Goal: Check status: Check status

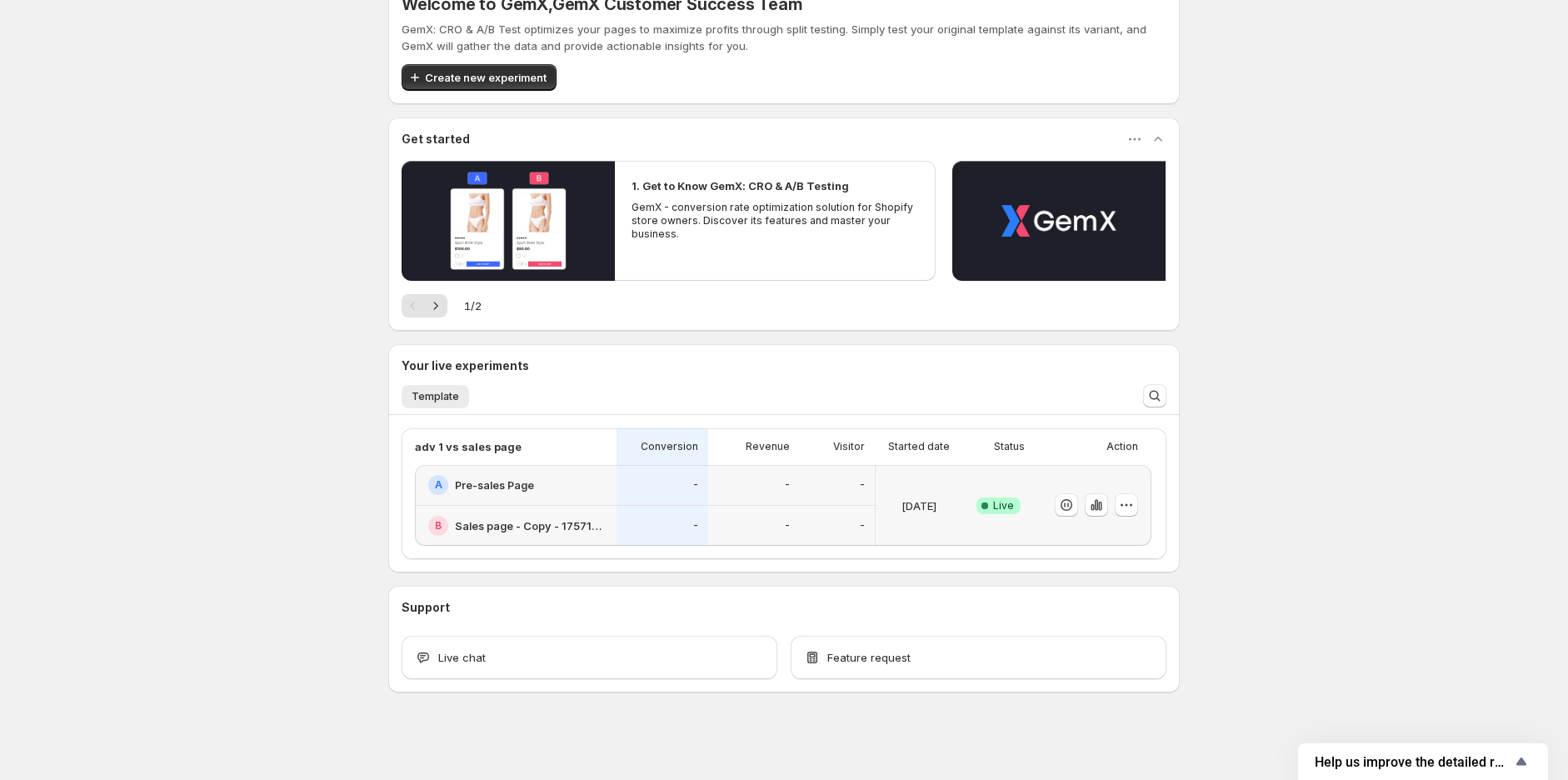
scroll to position [38, 0]
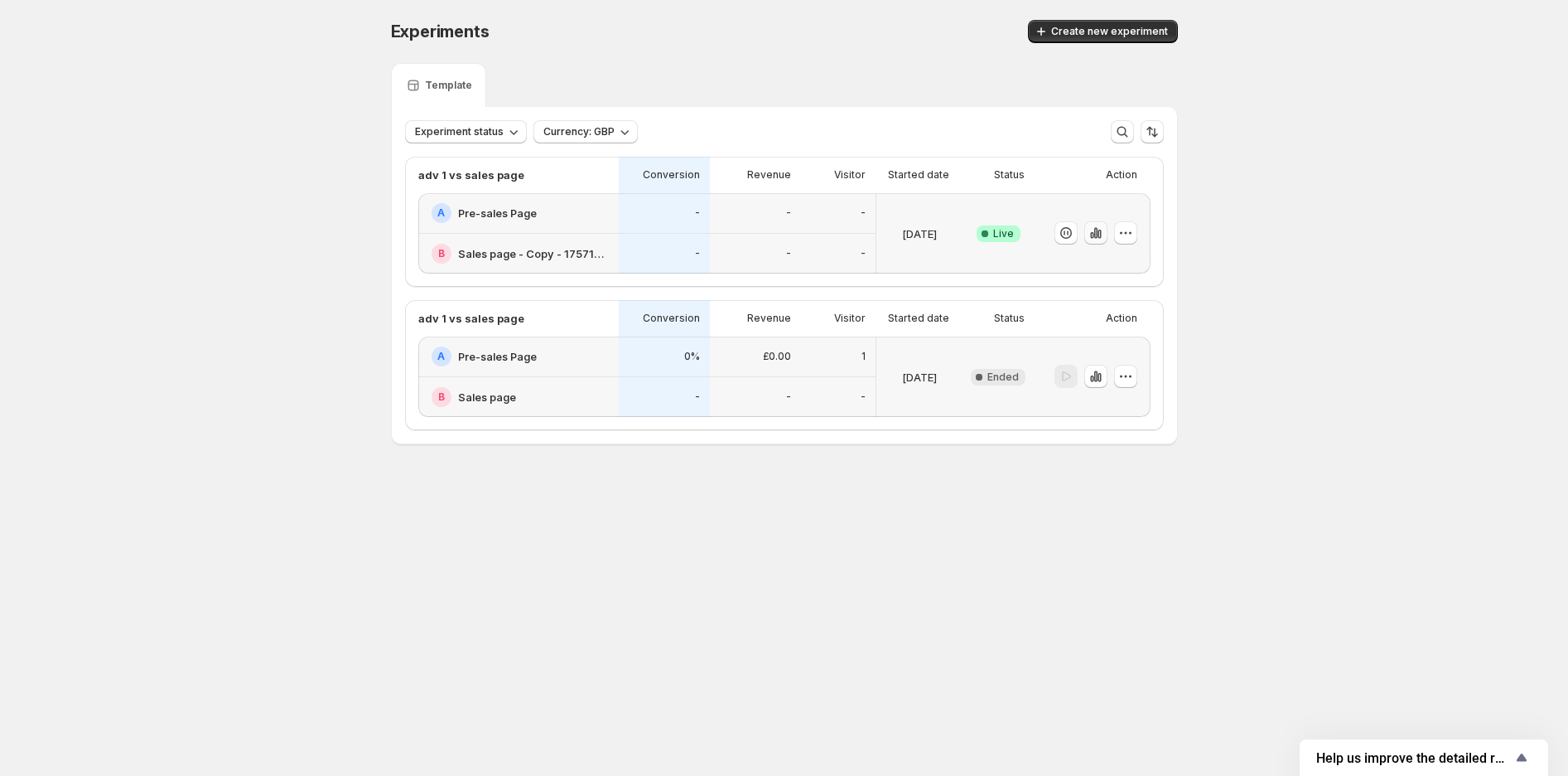
click at [1098, 227] on icon "button" at bounding box center [1096, 232] width 17 height 17
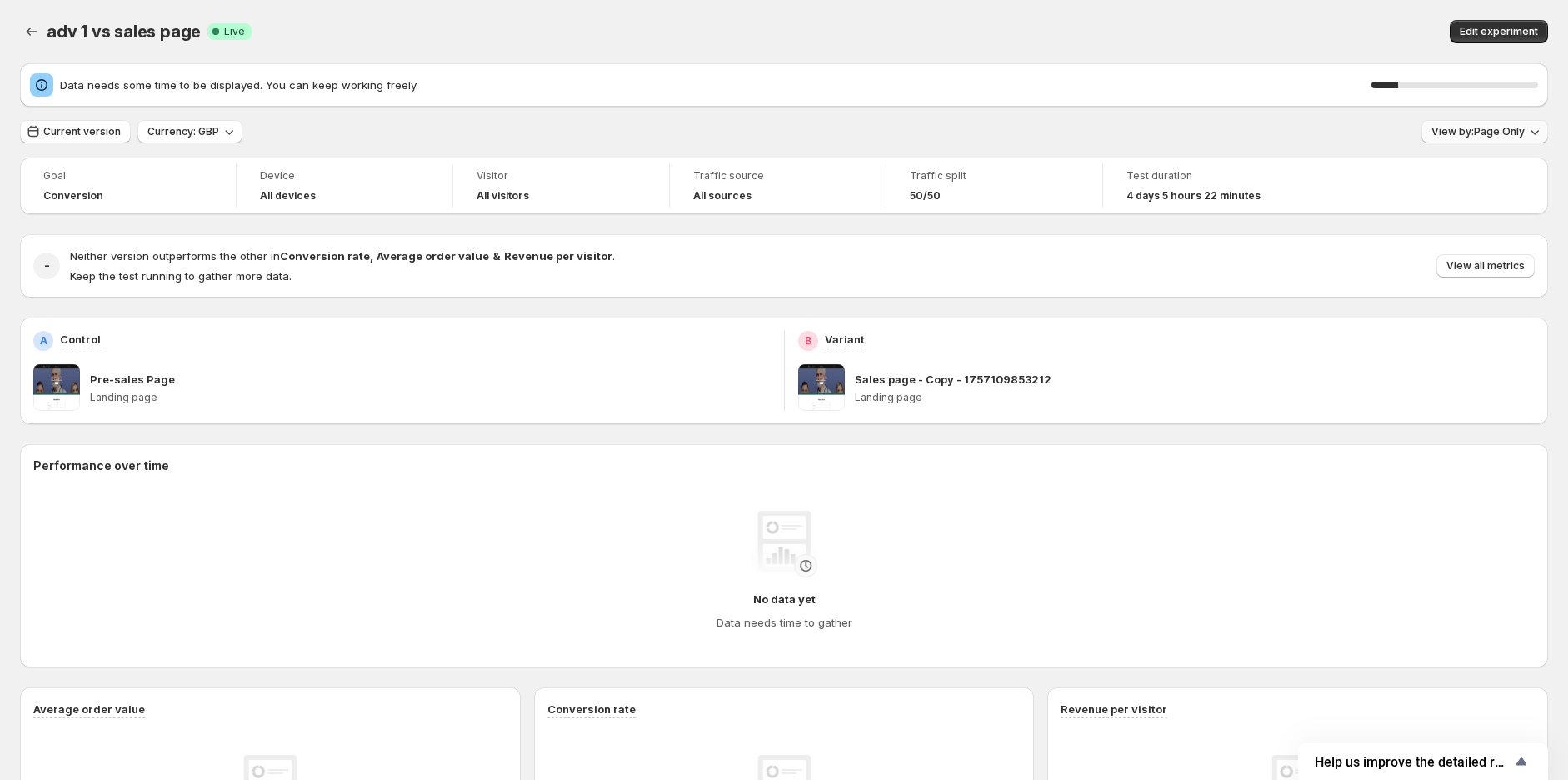
click at [1487, 139] on button "View by: Page Only" at bounding box center [1485, 132] width 127 height 24
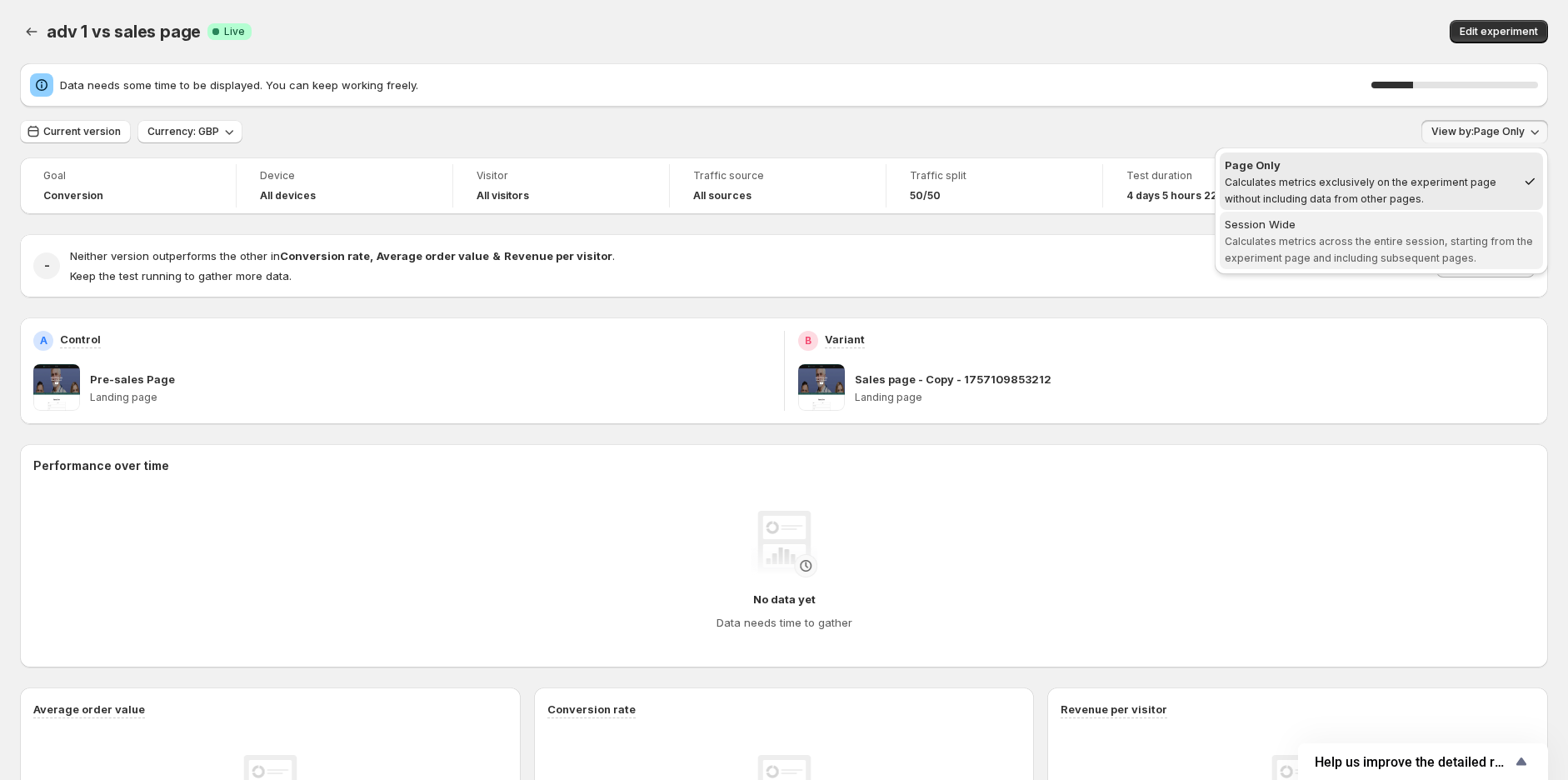
click at [1434, 239] on span "Calculates metrics across the entire session, starting from the experiment page…" at bounding box center [1378, 248] width 308 height 29
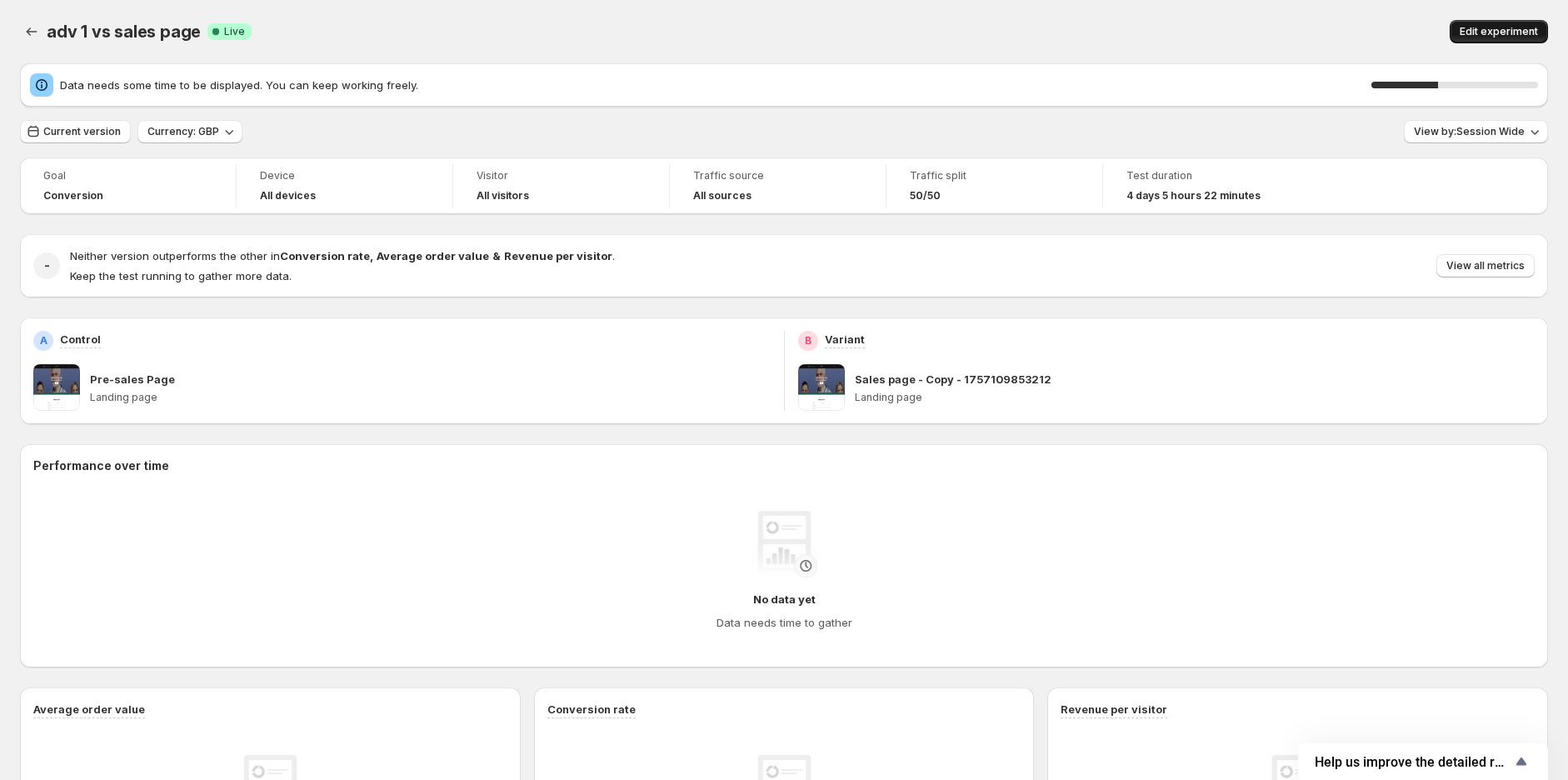
click at [1484, 34] on span "Edit experiment" at bounding box center [1499, 31] width 78 height 13
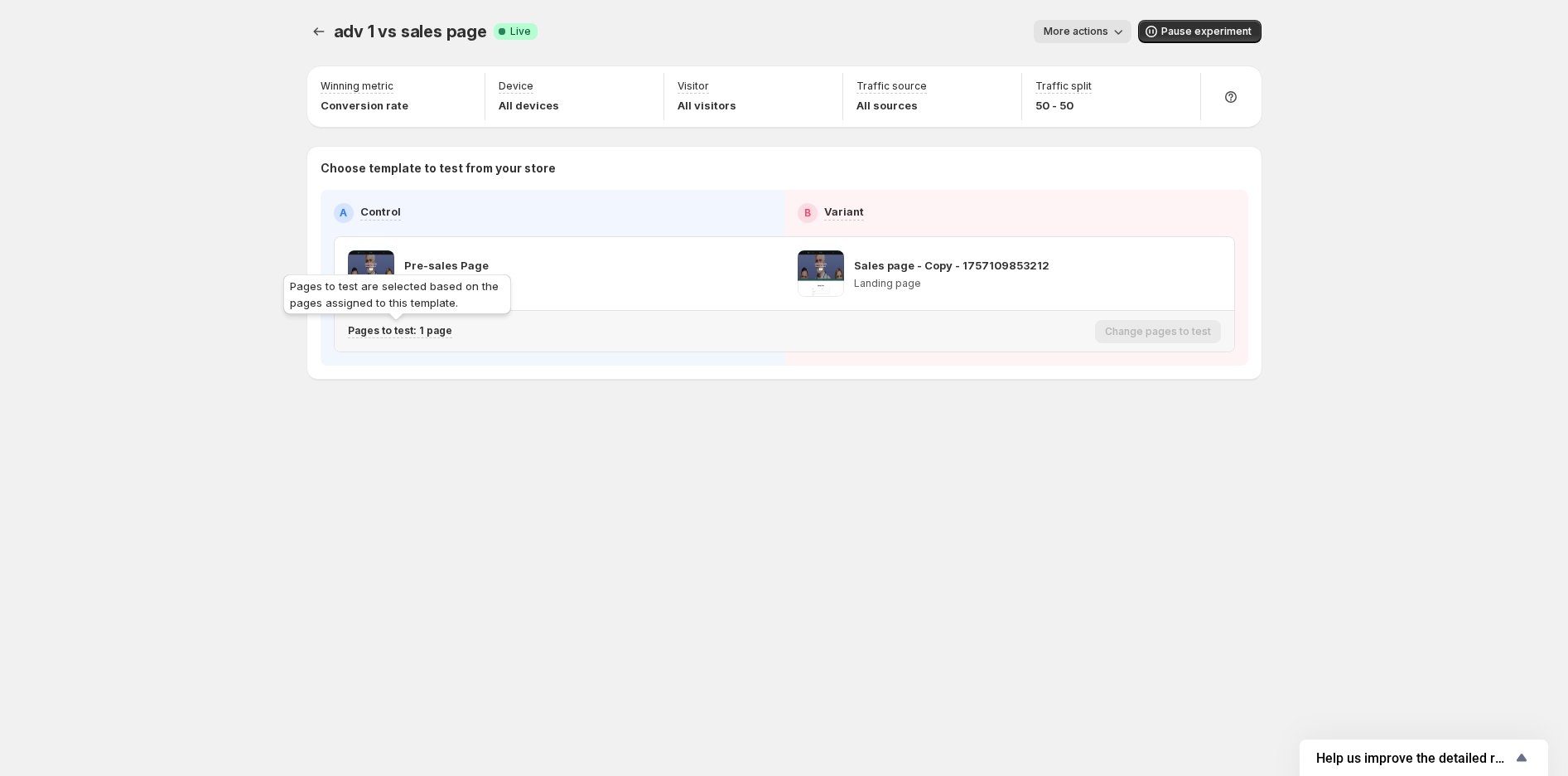
click at [395, 332] on p "Pages to test: 1 page" at bounding box center [401, 330] width 104 height 13
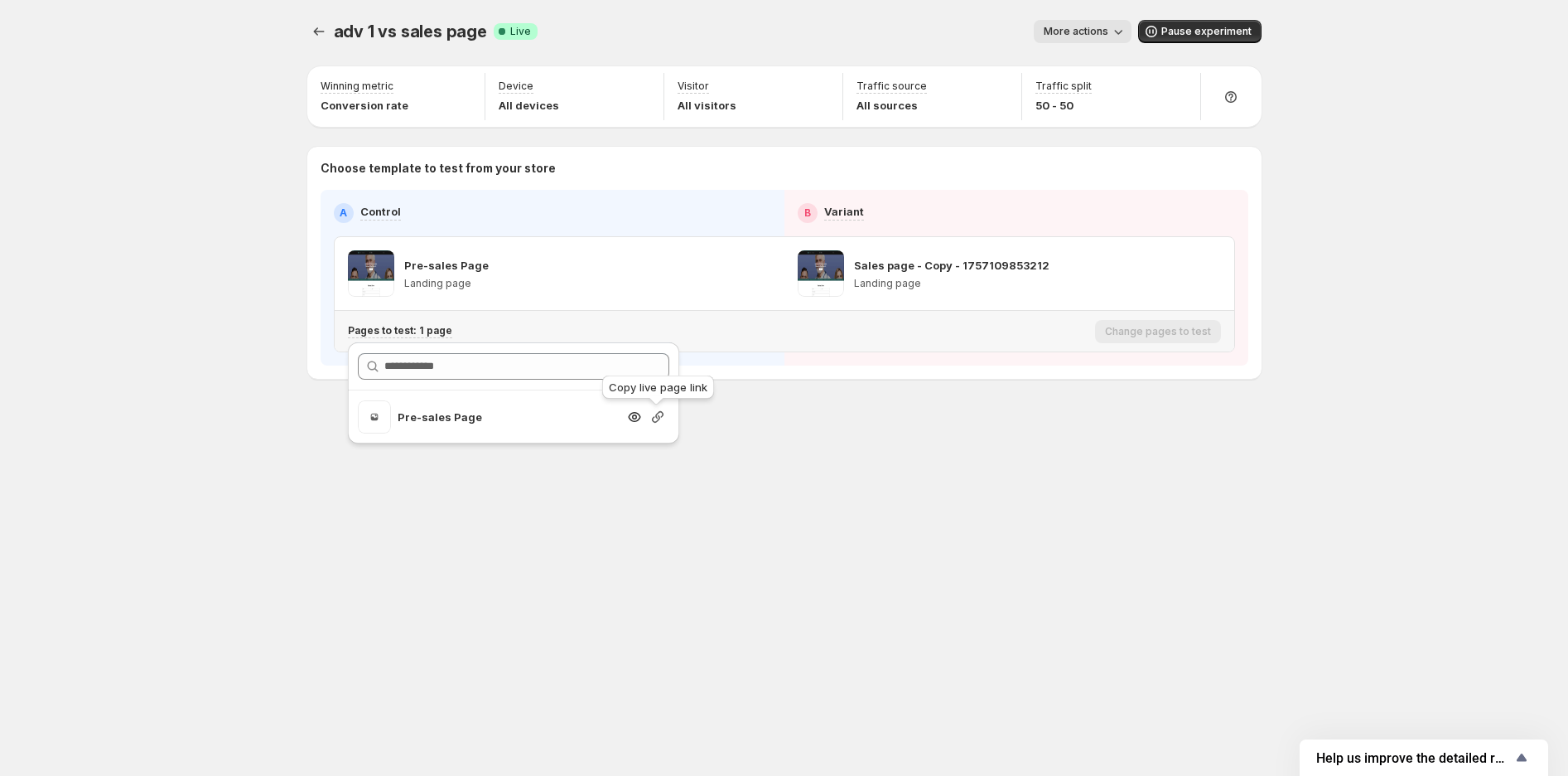
click at [652, 417] on icon "Search for and select a customer segment" at bounding box center [658, 417] width 17 height 17
click at [923, 526] on div "adv 1 vs sales page. This page is ready adv 1 vs sales page Success Complete Li…" at bounding box center [784, 388] width 994 height 776
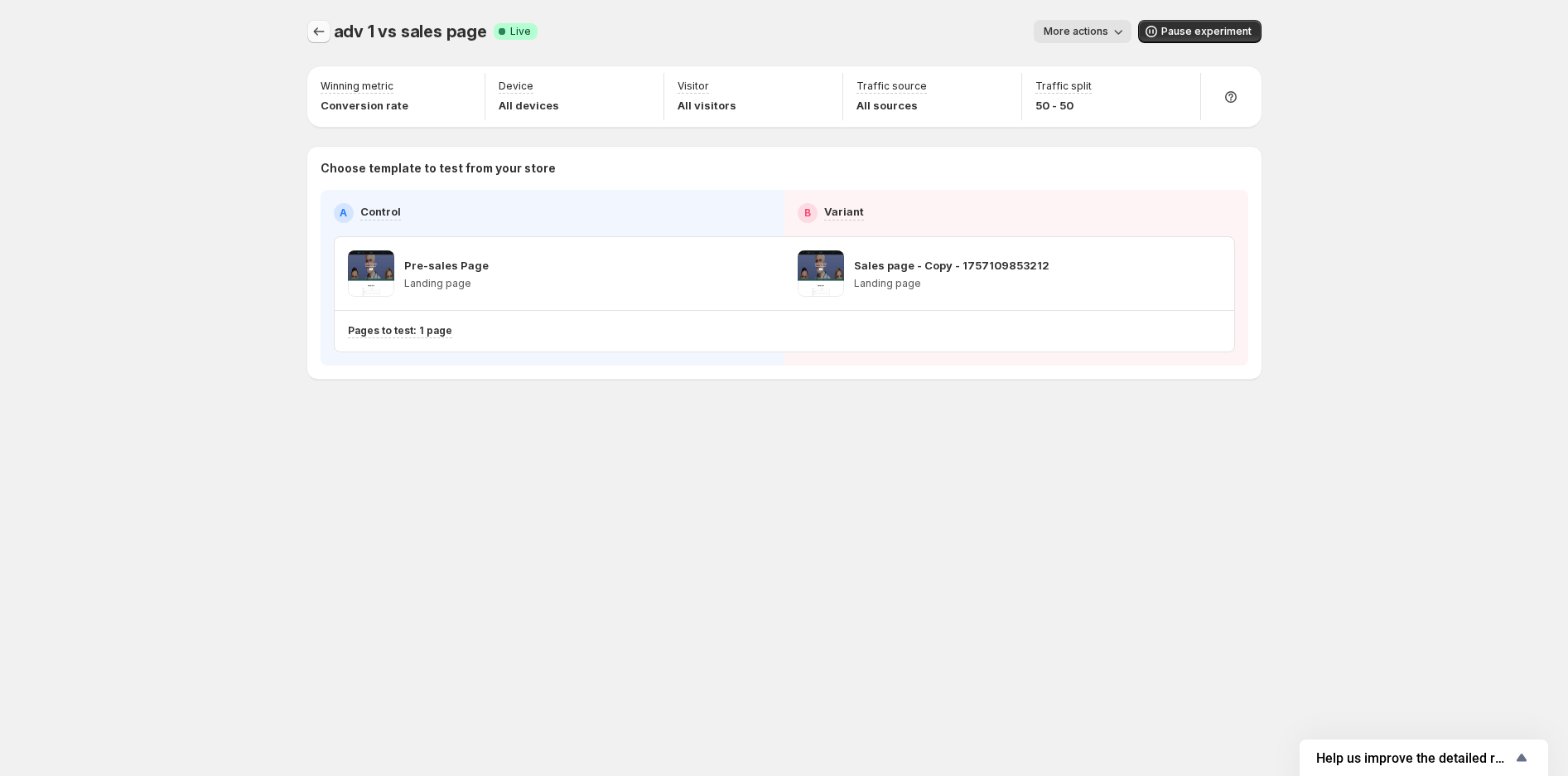
click at [323, 25] on icon "Experiments" at bounding box center [319, 32] width 17 height 17
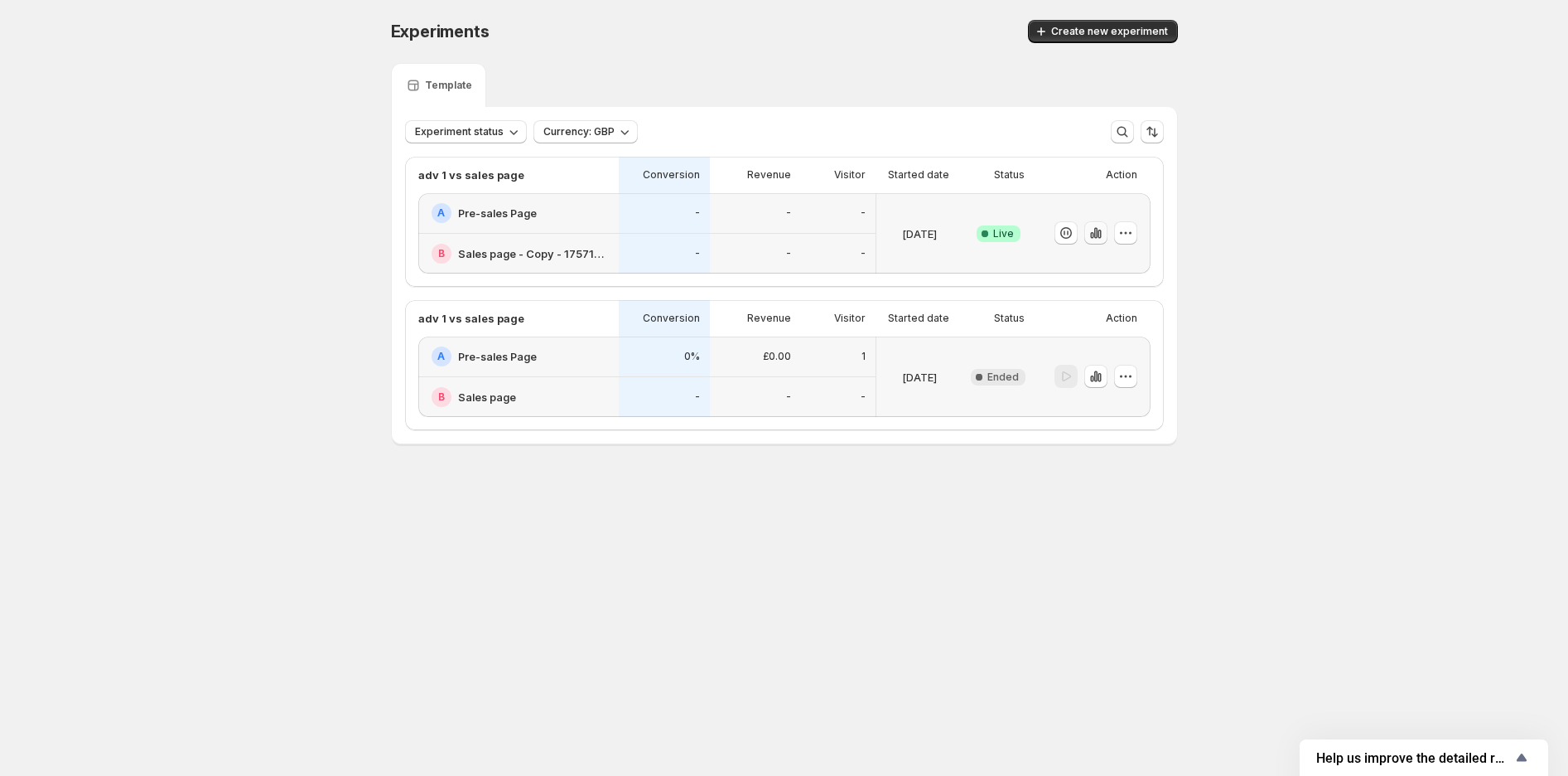
click at [1094, 231] on icon "button" at bounding box center [1096, 232] width 17 height 17
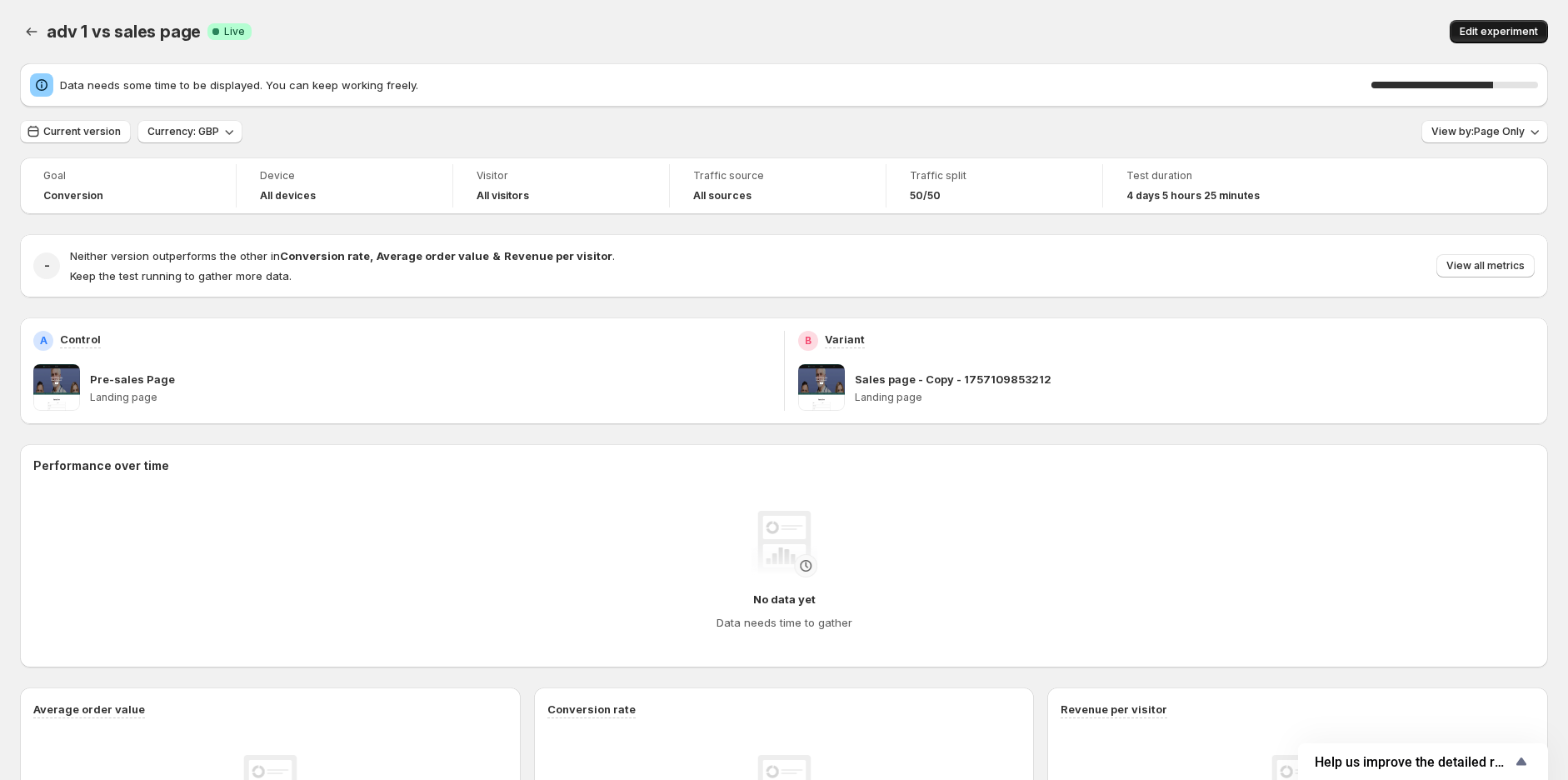
click at [1492, 33] on span "Edit experiment" at bounding box center [1499, 31] width 78 height 13
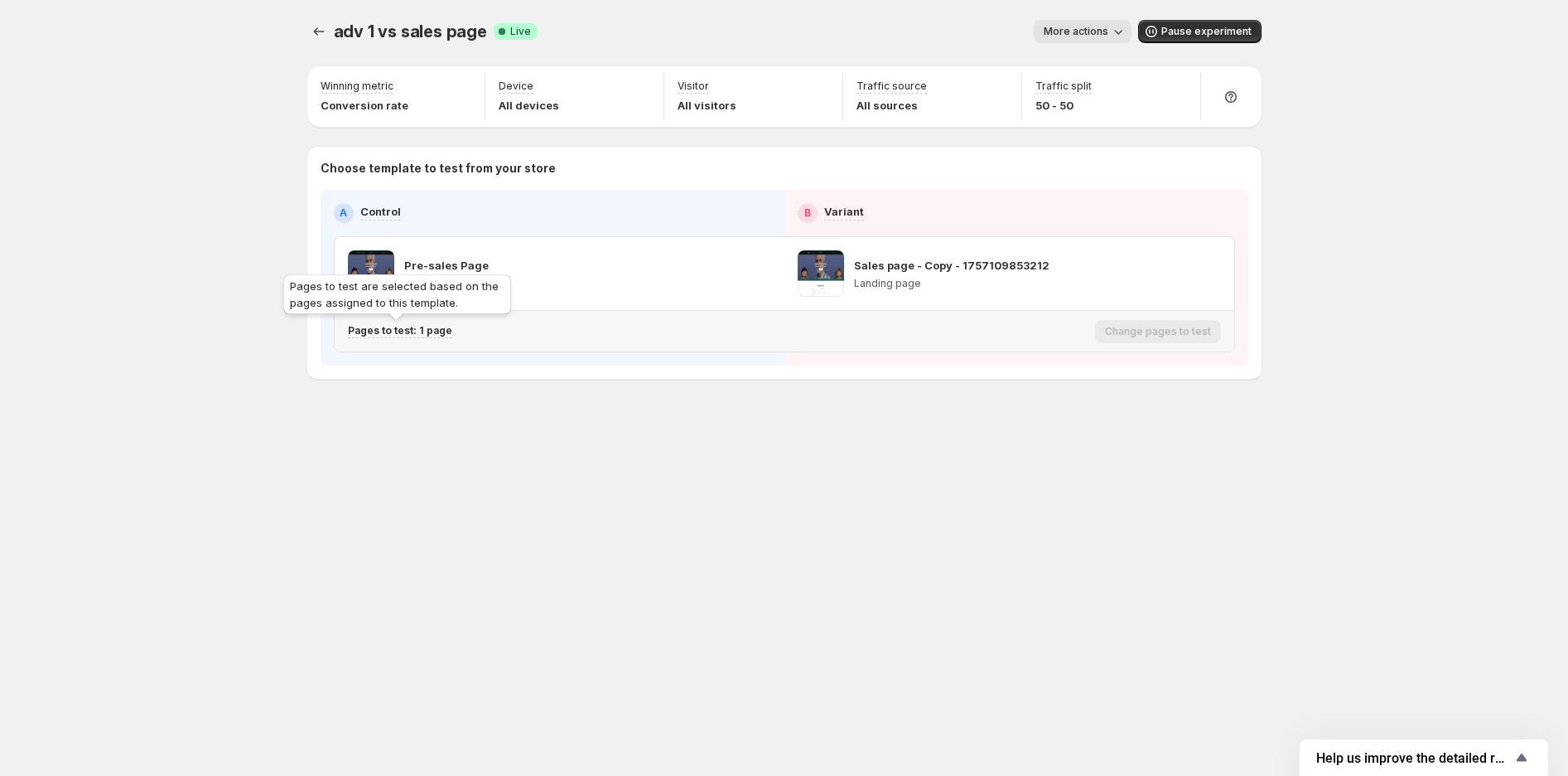
click at [404, 326] on p "Pages to test: 1 page" at bounding box center [401, 330] width 104 height 13
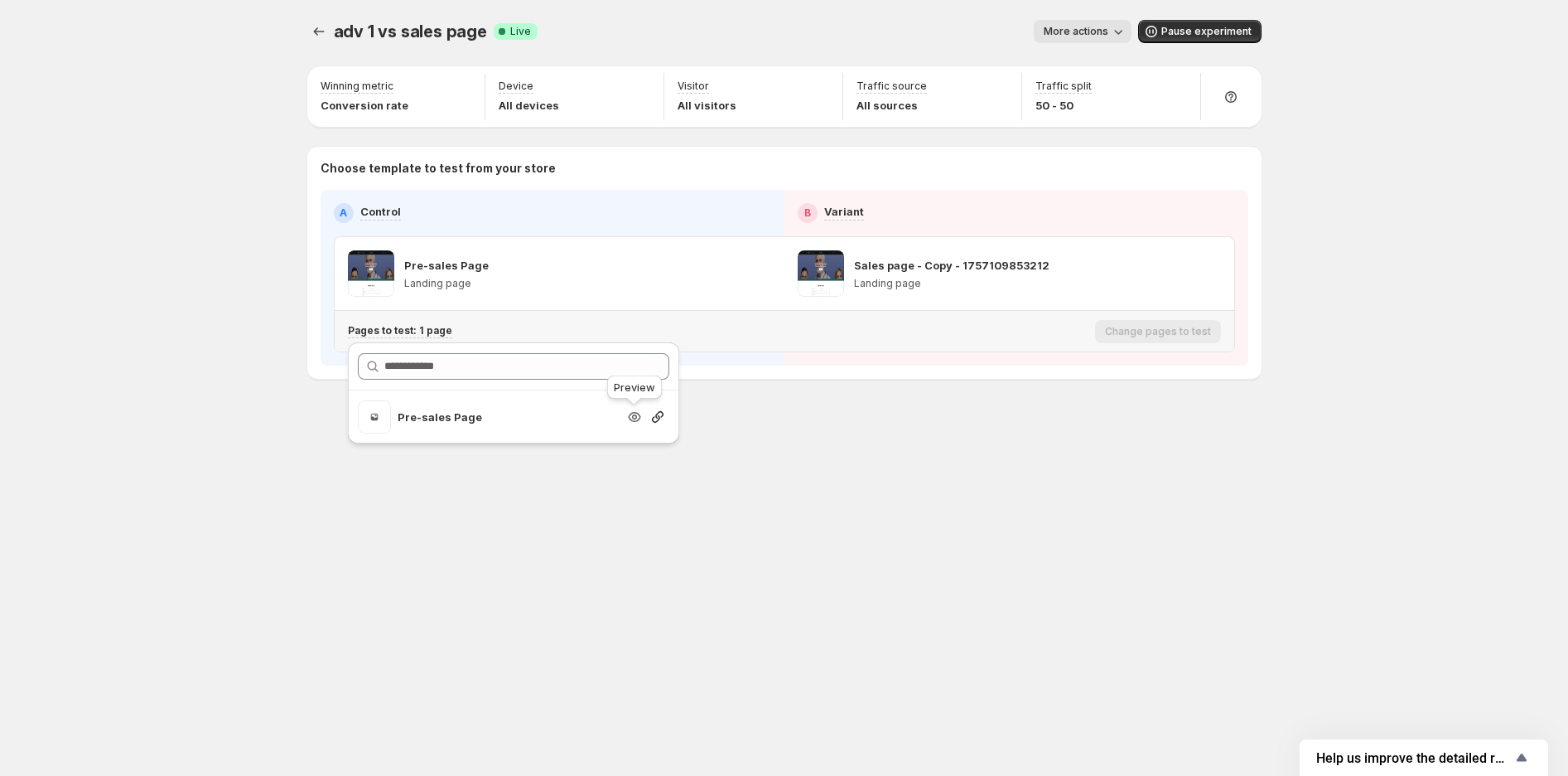
click at [633, 419] on icon "Search for and select a customer segment" at bounding box center [634, 417] width 5 height 5
click at [657, 410] on icon "Search for and select a customer segment" at bounding box center [658, 417] width 17 height 17
click at [635, 560] on div "adv 1 vs sales page. This page is ready adv 1 vs sales page Success Complete Li…" at bounding box center [784, 388] width 994 height 776
click at [321, 28] on icon "Experiments" at bounding box center [319, 32] width 17 height 17
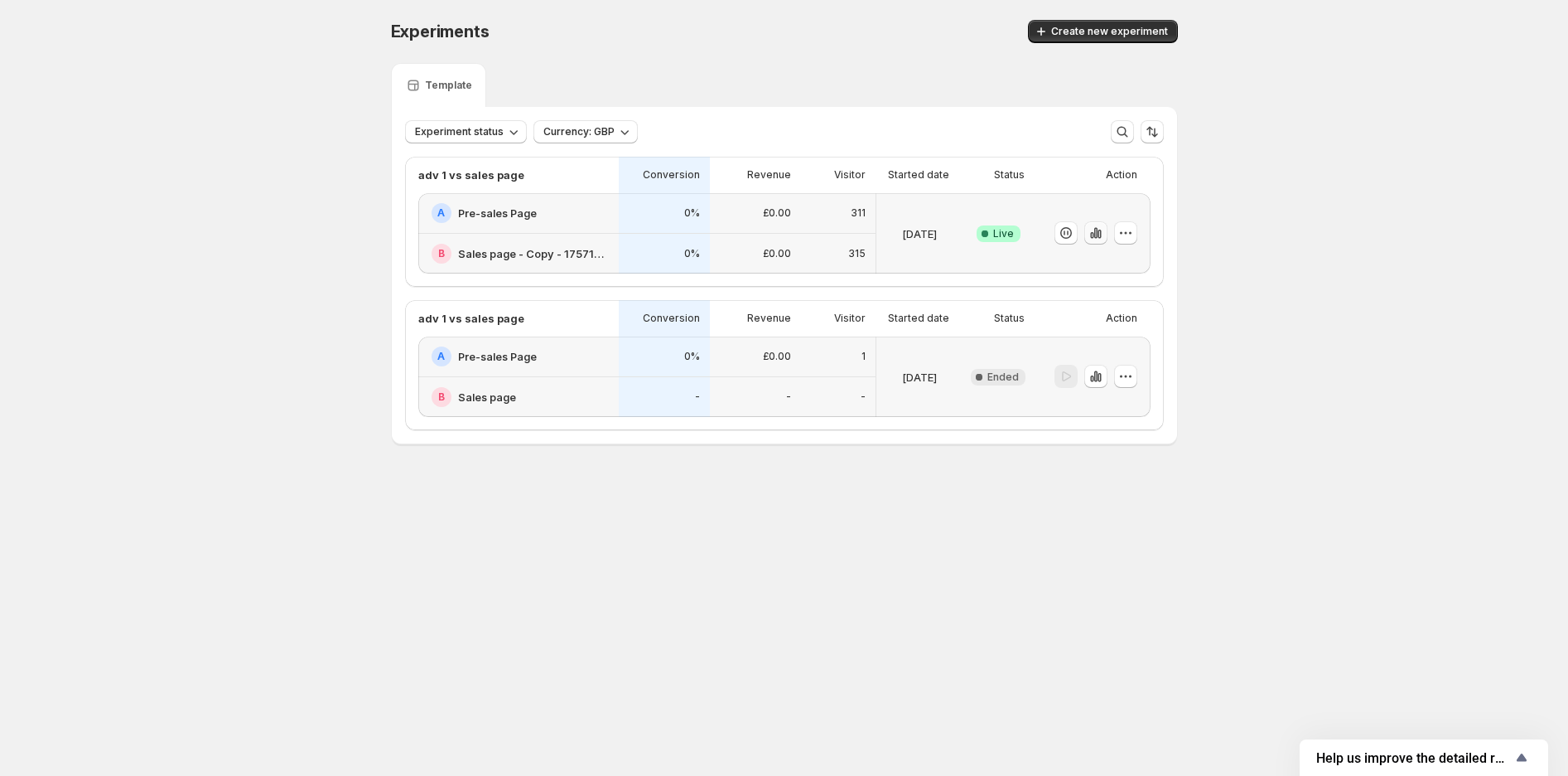
click at [1098, 233] on icon "button" at bounding box center [1098, 233] width 3 height 9
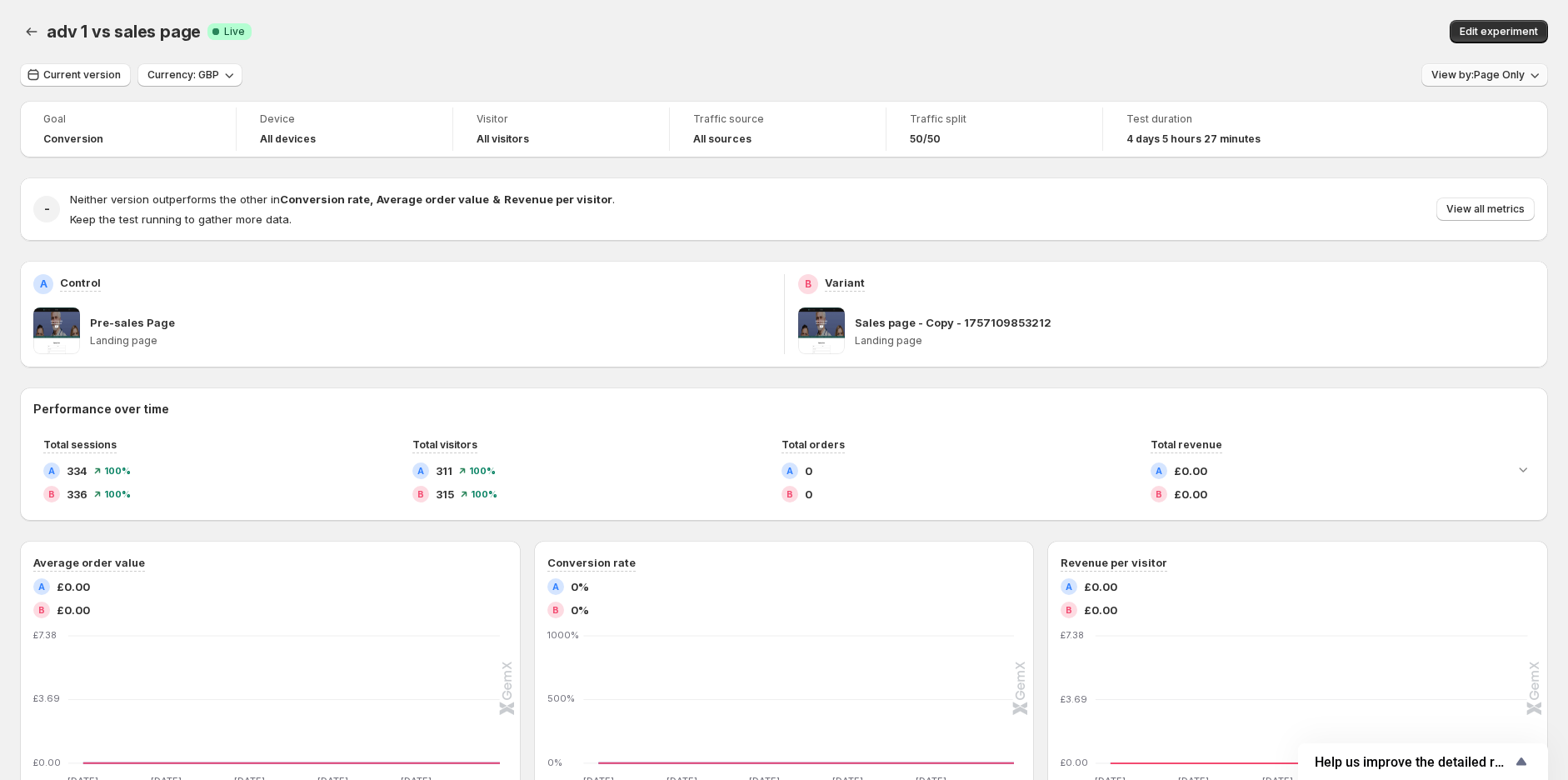
click at [1475, 78] on span "View by: Page Only" at bounding box center [1478, 74] width 93 height 13
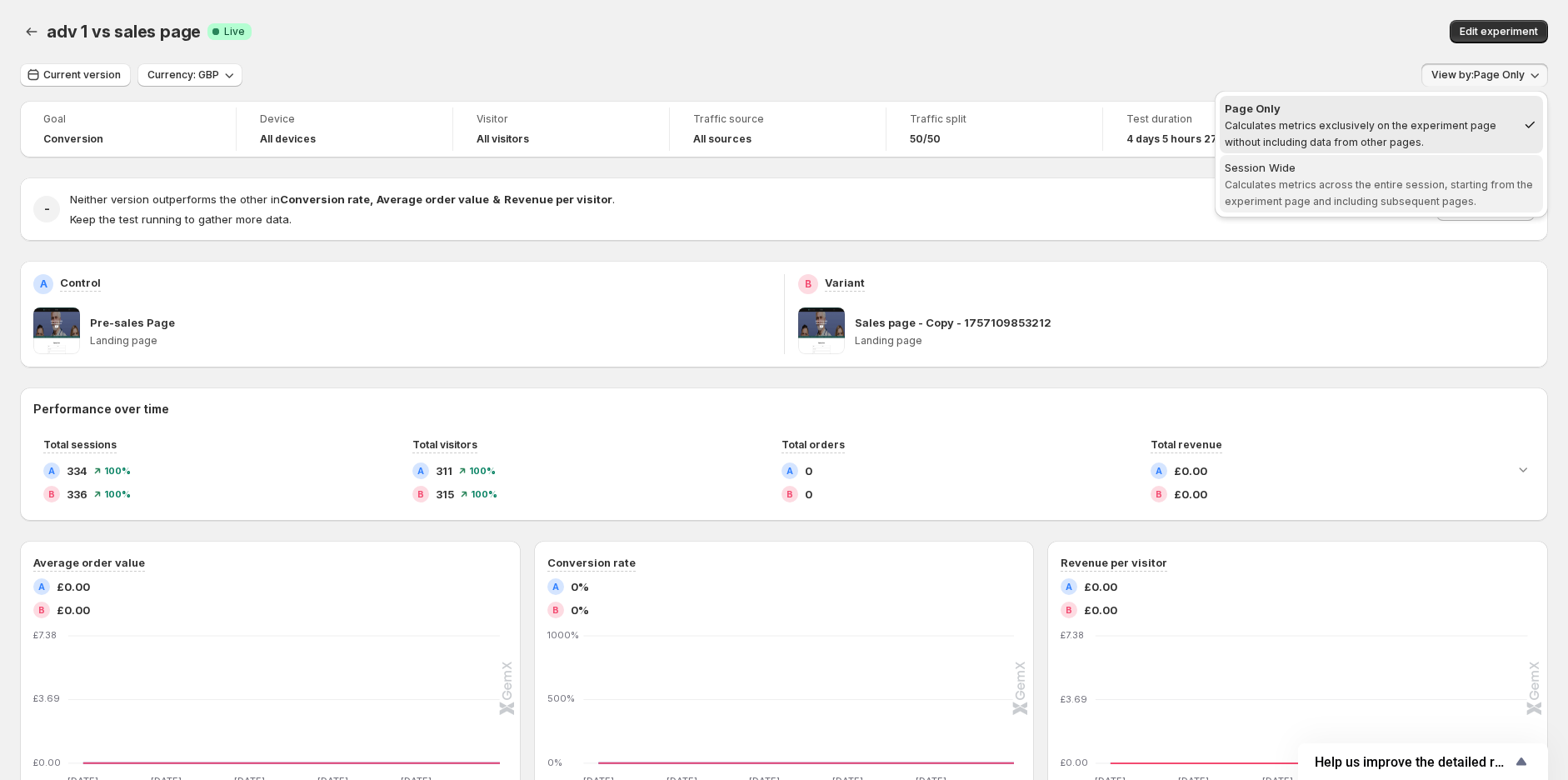
click at [1384, 198] on span "Calculates metrics across the entire session, starting from the experiment page…" at bounding box center [1378, 192] width 308 height 29
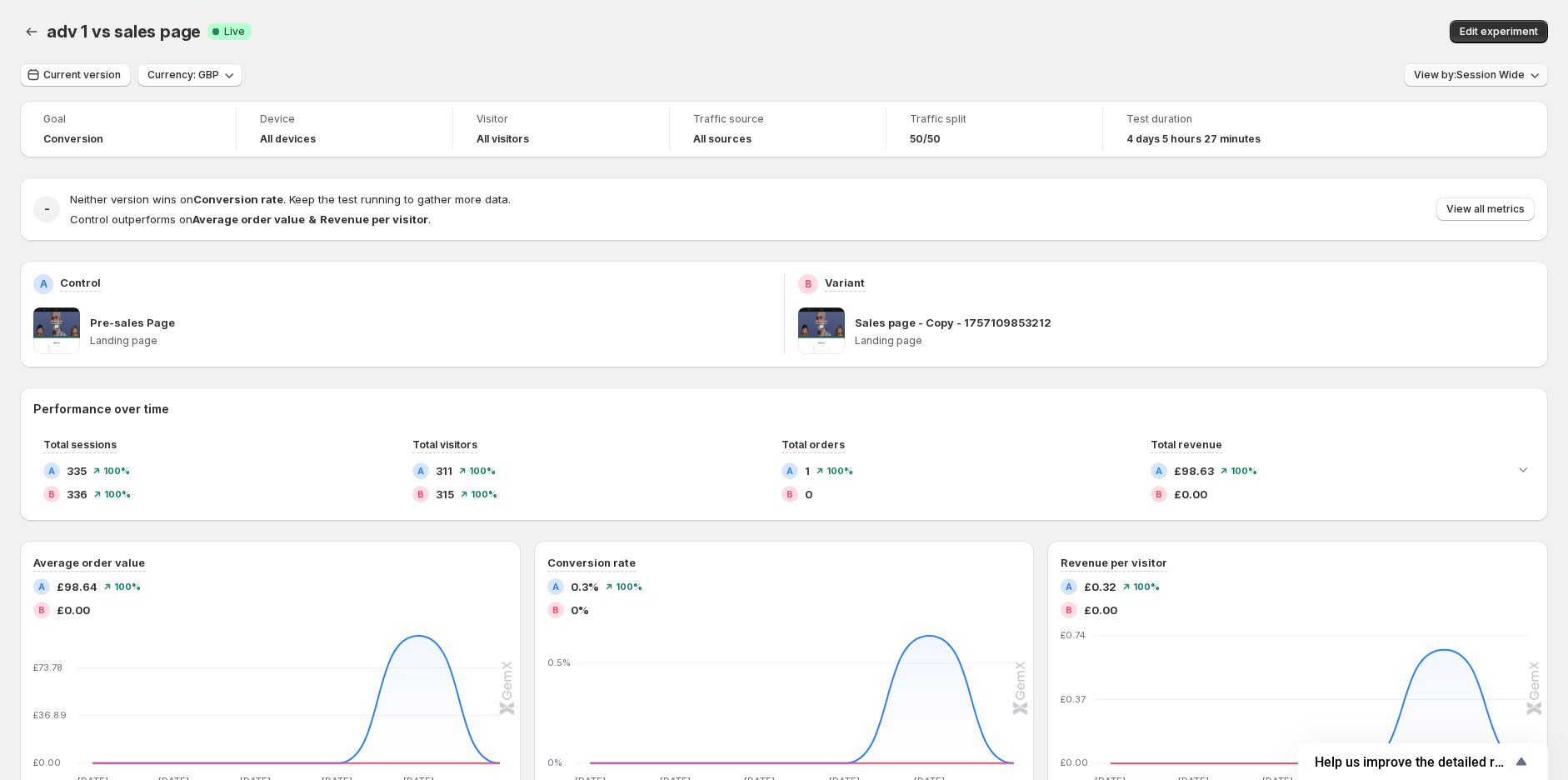
click at [1496, 73] on span "View by: Session Wide" at bounding box center [1469, 74] width 111 height 13
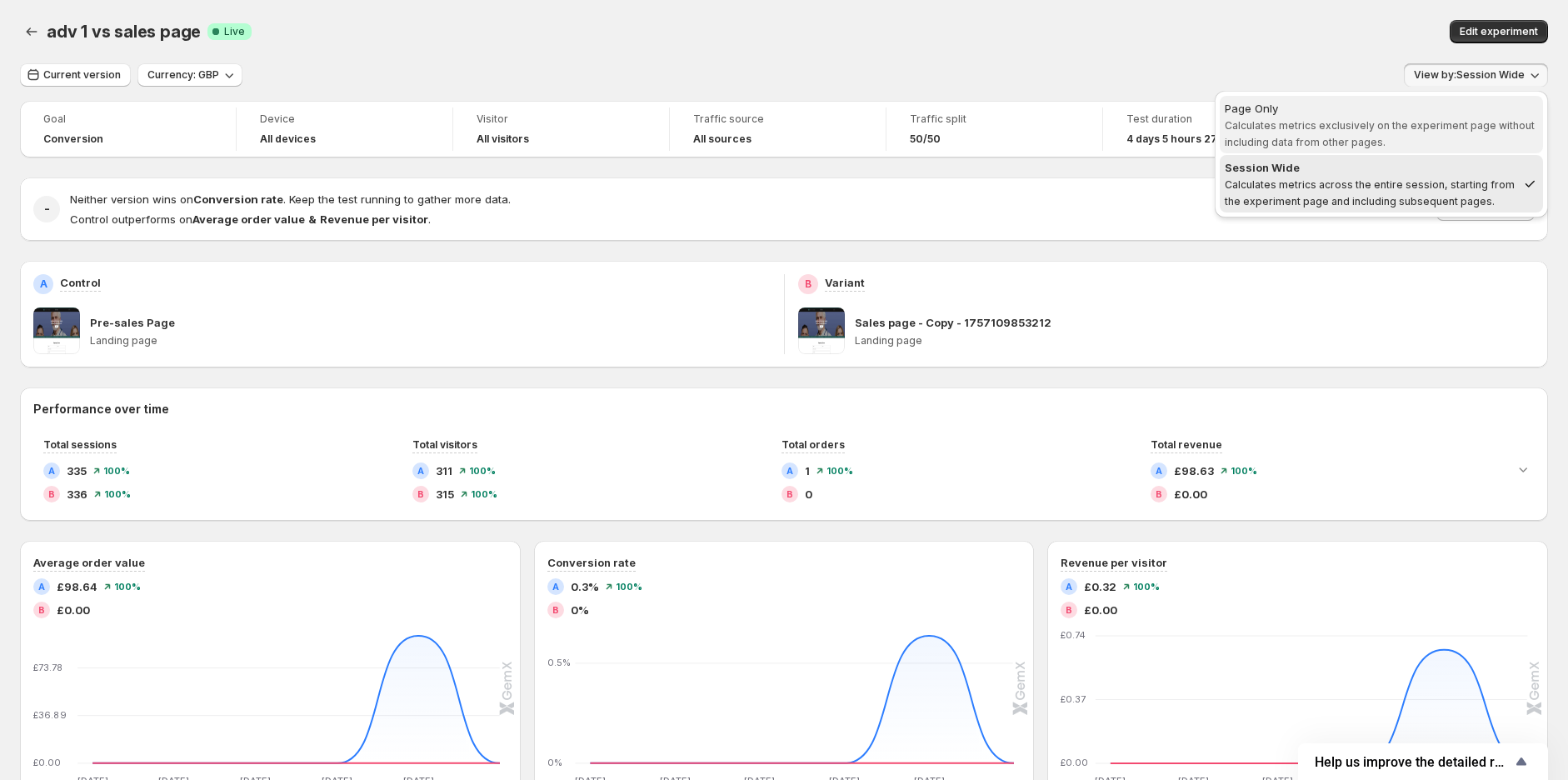
click at [1394, 128] on span "Calculates metrics exclusively on the experiment page without including data fr…" at bounding box center [1379, 133] width 310 height 29
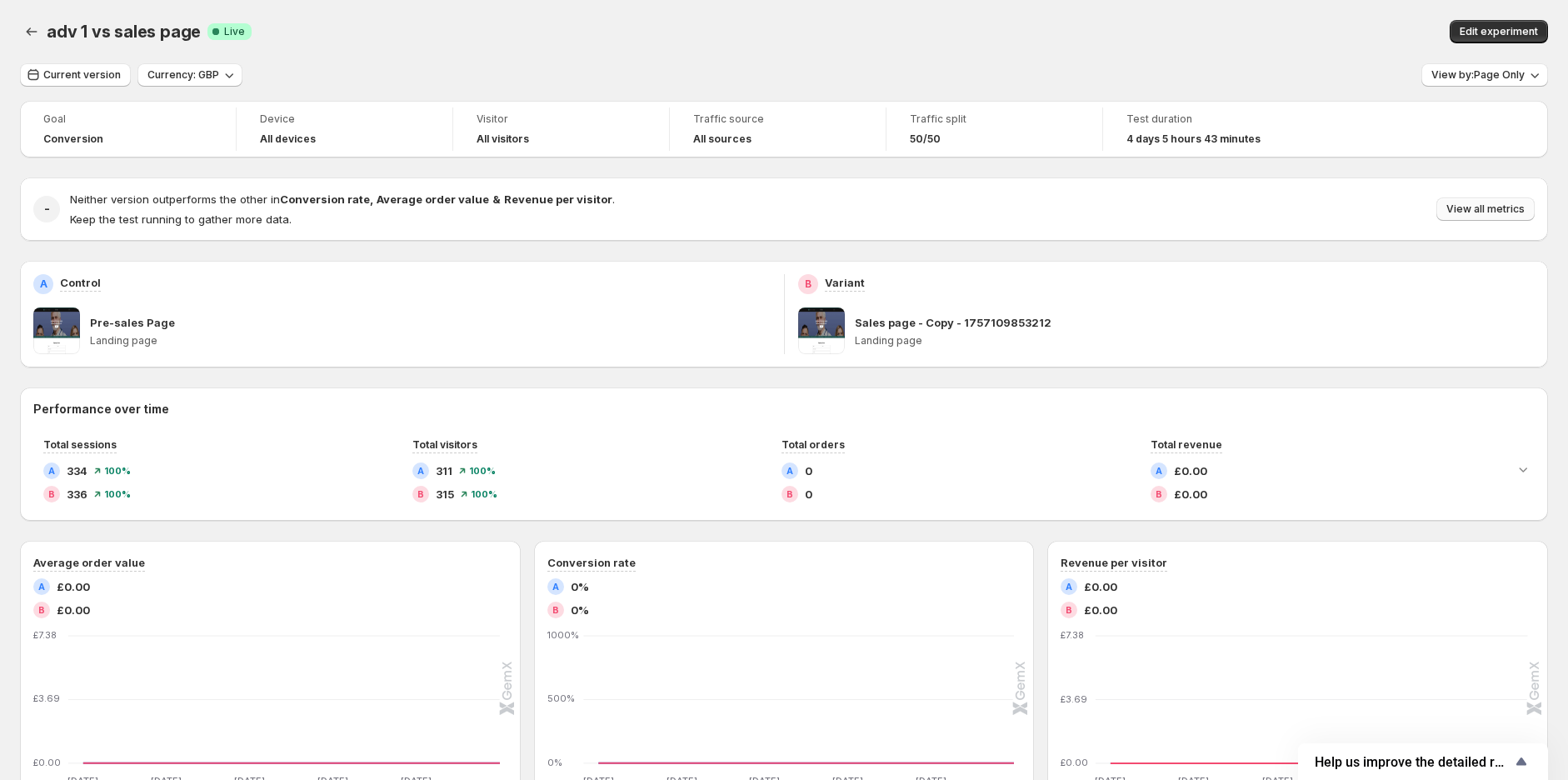
click at [1473, 204] on span "View all metrics" at bounding box center [1485, 209] width 78 height 13
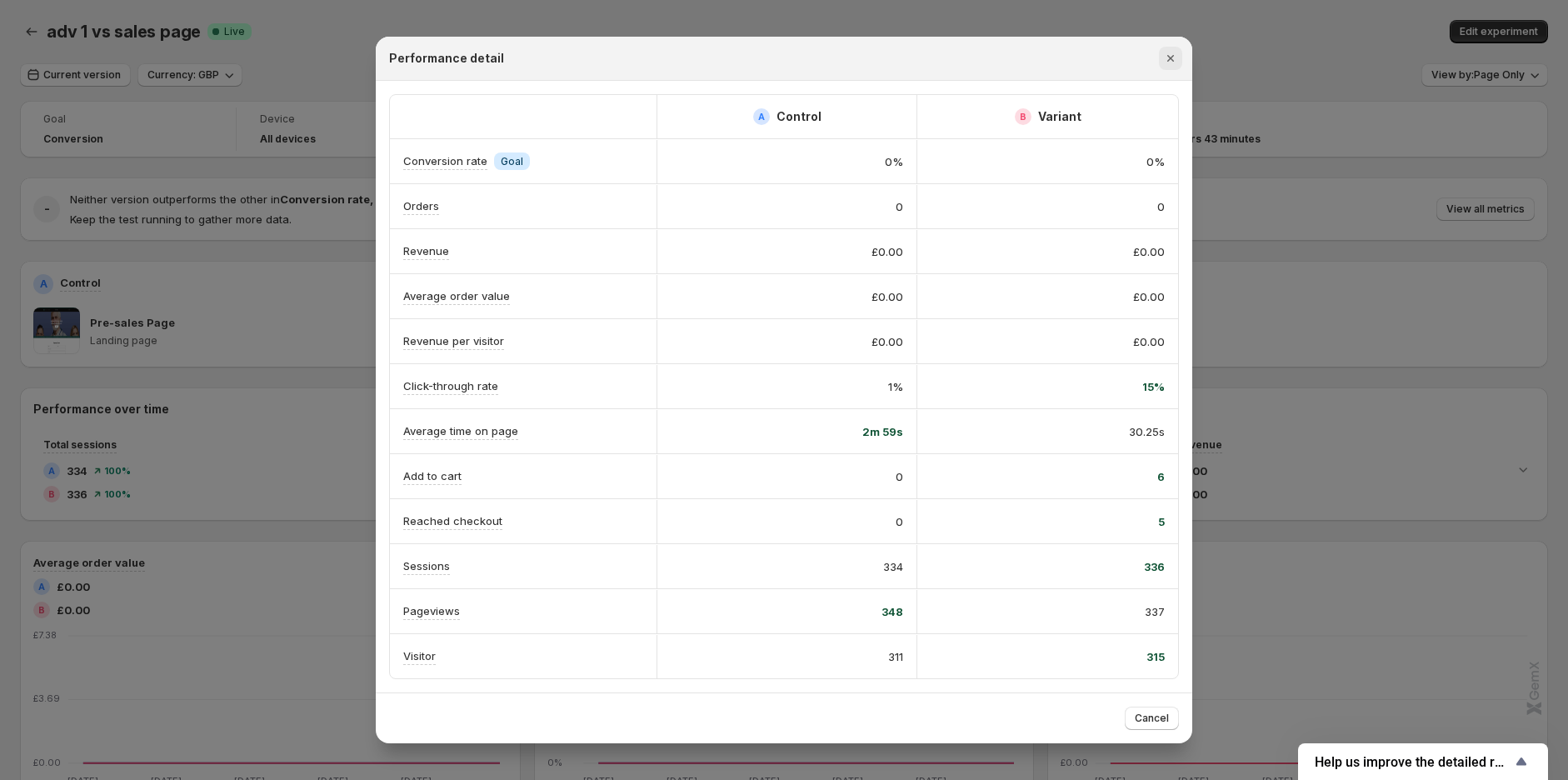
click at [1170, 54] on icon "Close" at bounding box center [1170, 58] width 17 height 17
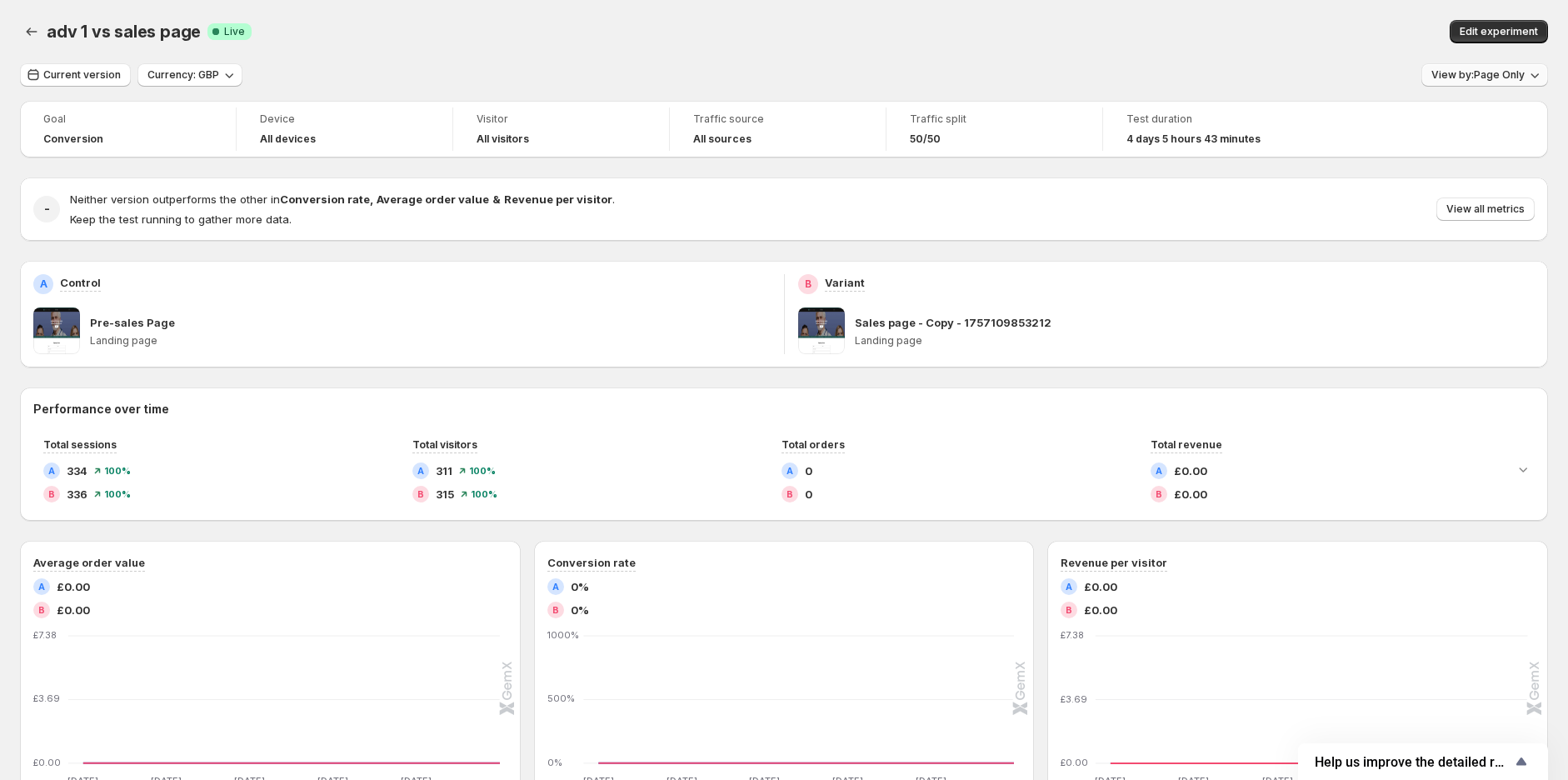
click at [1464, 80] on span "View by: Page Only" at bounding box center [1478, 74] width 93 height 13
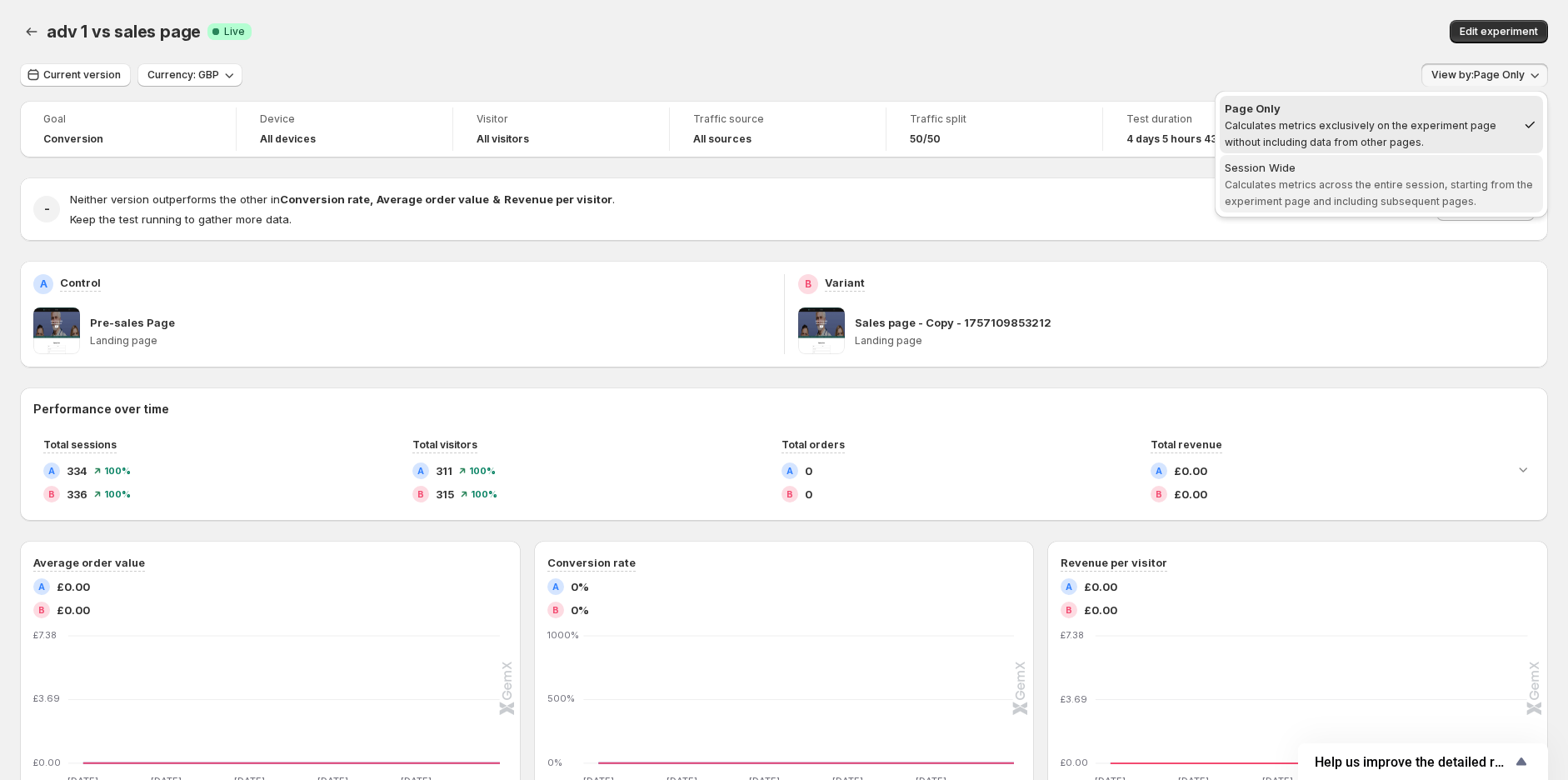
click at [1419, 156] on button "Session Wide Calculates metrics across the entire session, starting from the ex…" at bounding box center [1381, 184] width 324 height 57
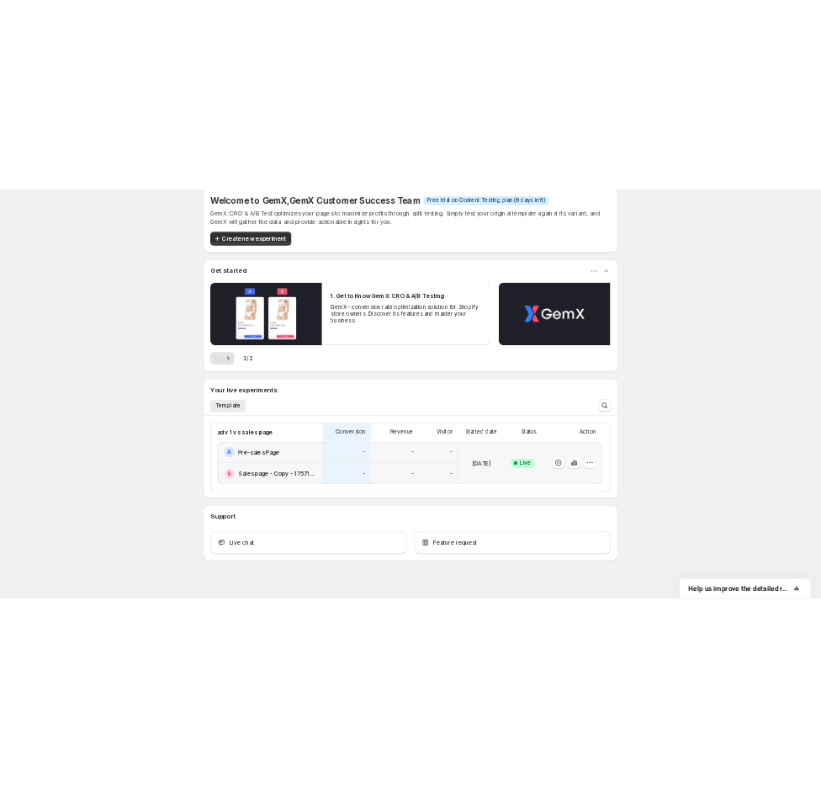
scroll to position [38, 0]
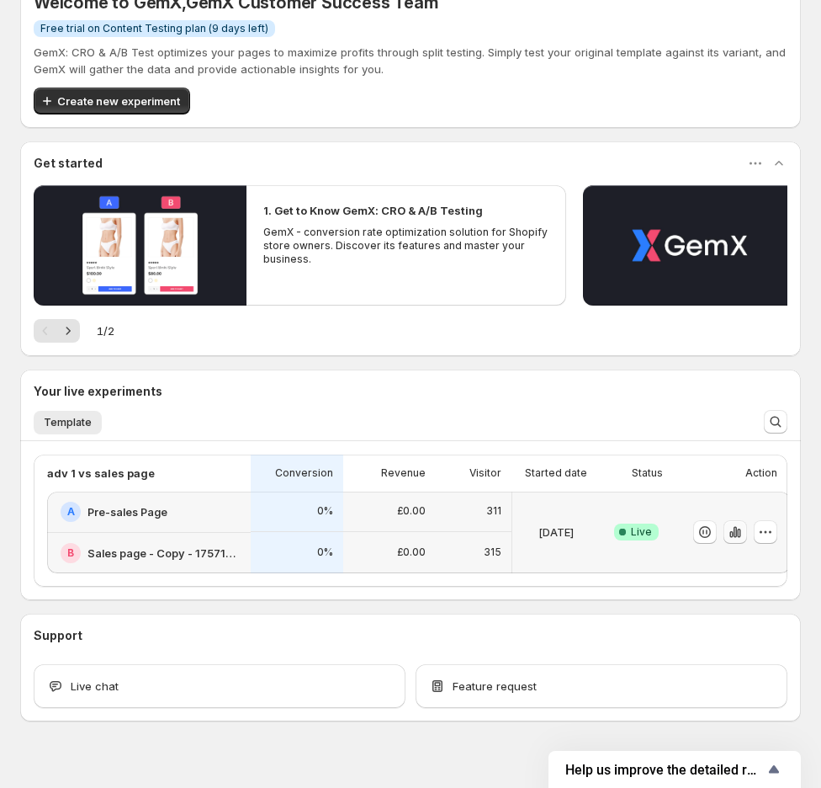
click at [737, 527] on icon "button" at bounding box center [735, 532] width 17 height 17
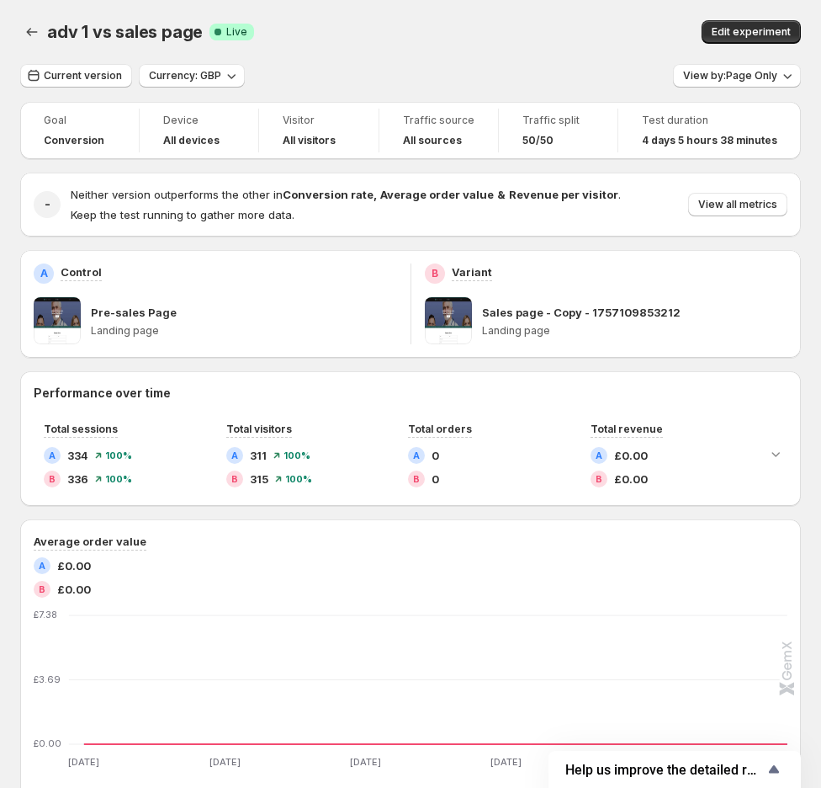
click at [716, 143] on span "4 days 5 hours 38 minutes" at bounding box center [710, 140] width 136 height 13
drag, startPoint x: 651, startPoint y: 136, endPoint x: 793, endPoint y: 146, distance: 141.8
click at [791, 146] on div "Test duration 4 days 5 hours 38 minutes" at bounding box center [710, 131] width 162 height 44
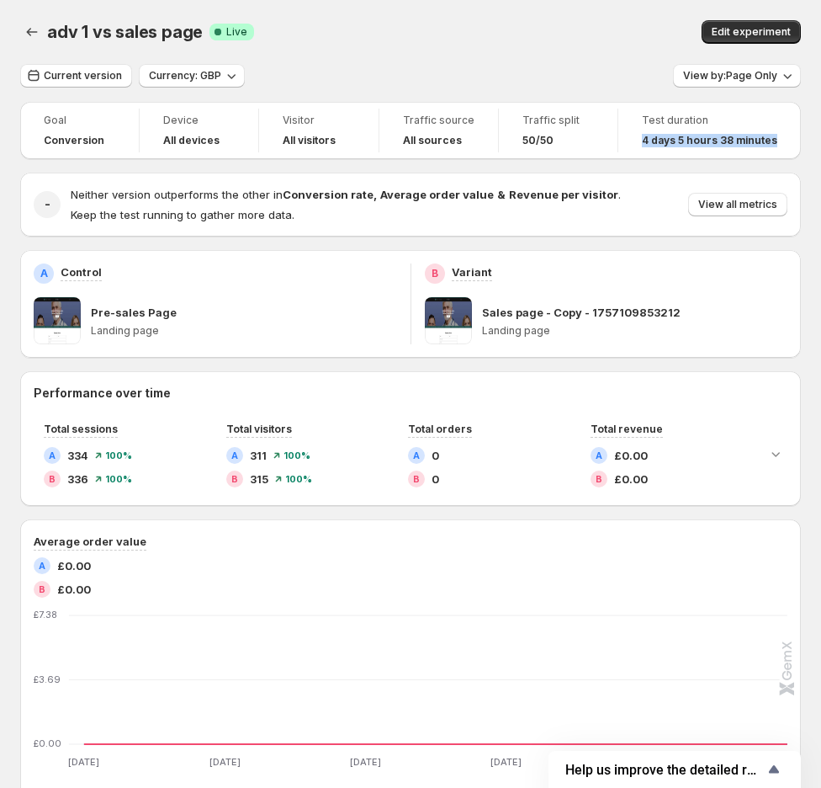
click at [683, 140] on span "4 days 5 hours 38 minutes" at bounding box center [710, 140] width 136 height 13
click at [685, 139] on span "4 days 5 hours 38 minutes" at bounding box center [710, 140] width 136 height 13
